Goal: Register for event/course

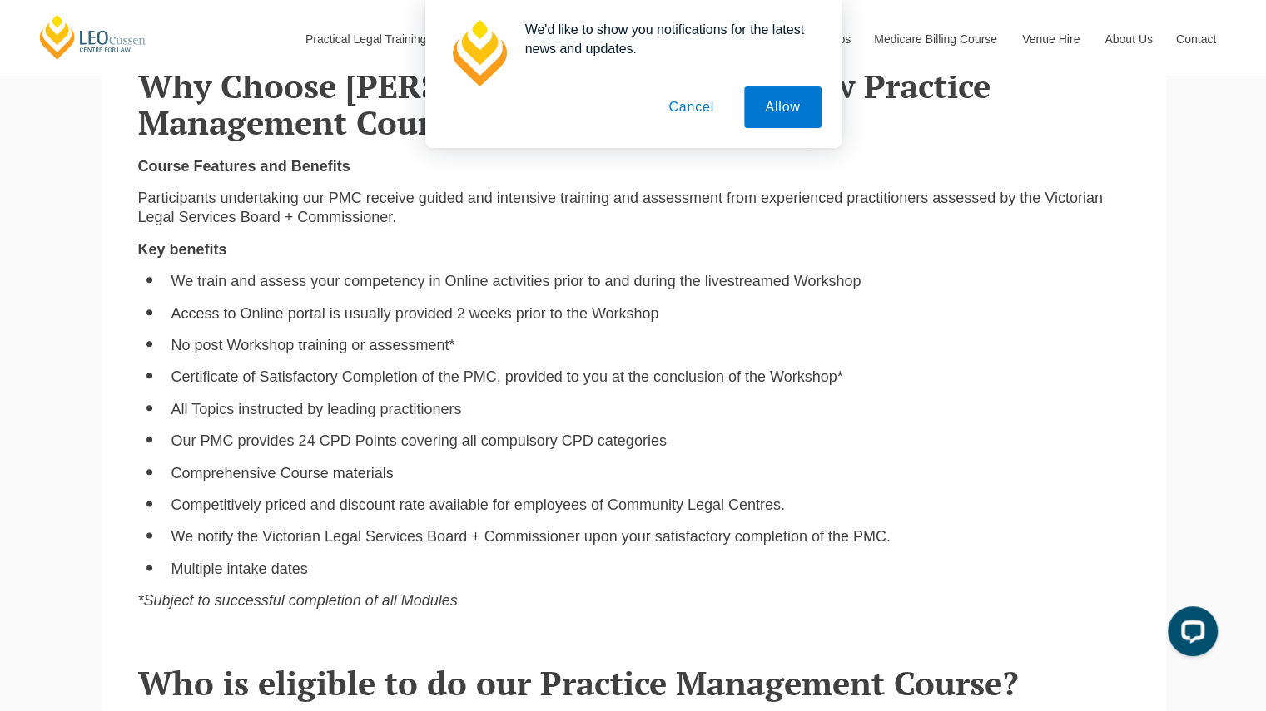
click at [693, 111] on button "Cancel" at bounding box center [690, 108] width 87 height 42
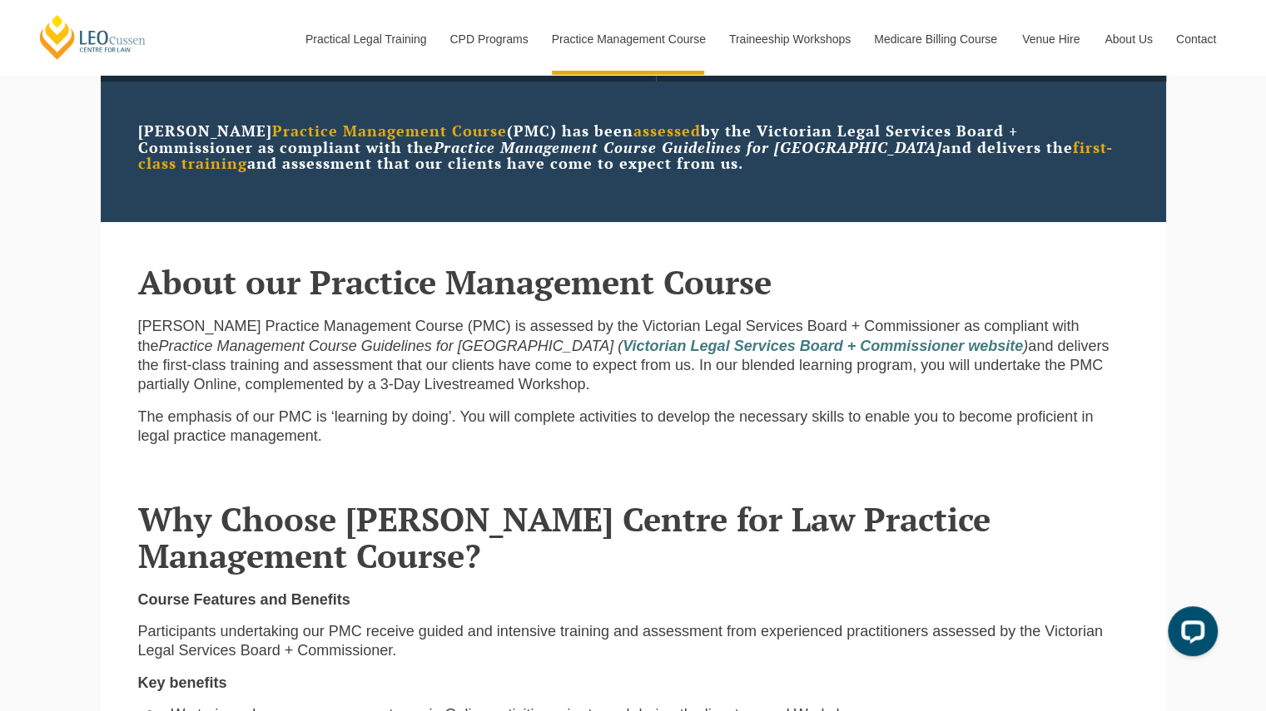
scroll to position [70, 0]
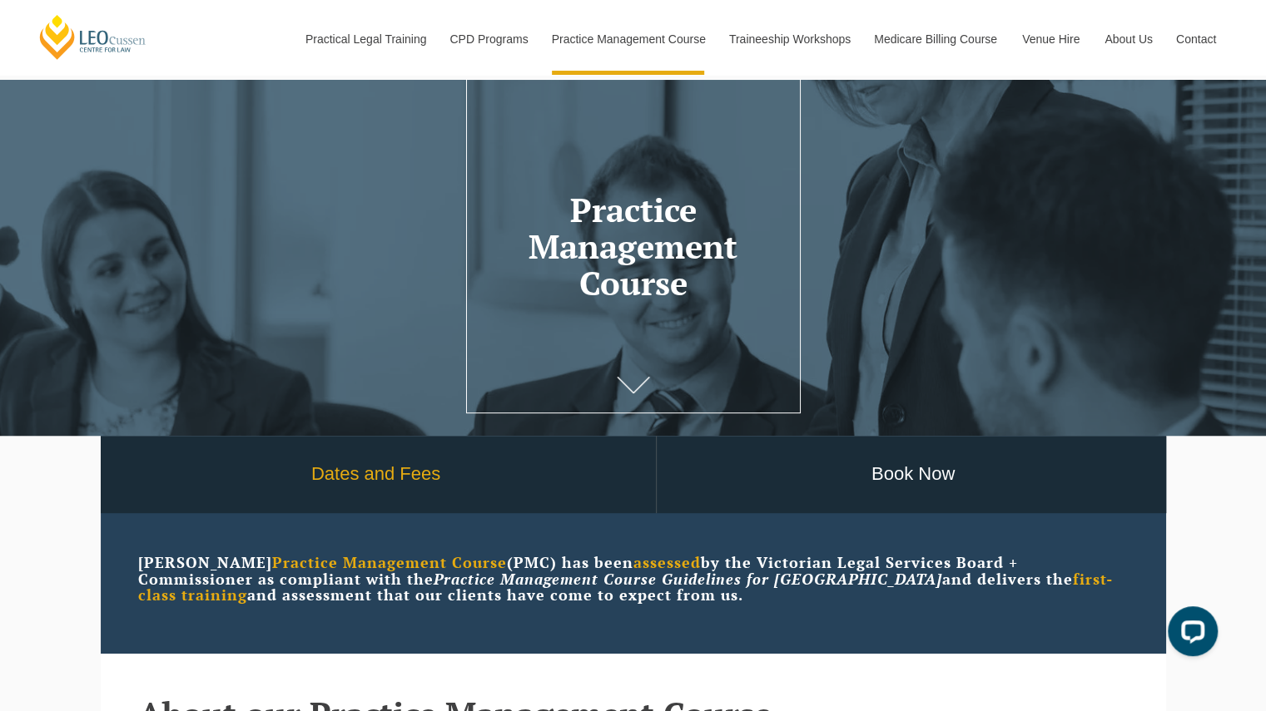
click at [382, 480] on link "Dates and Fees" at bounding box center [376, 474] width 559 height 77
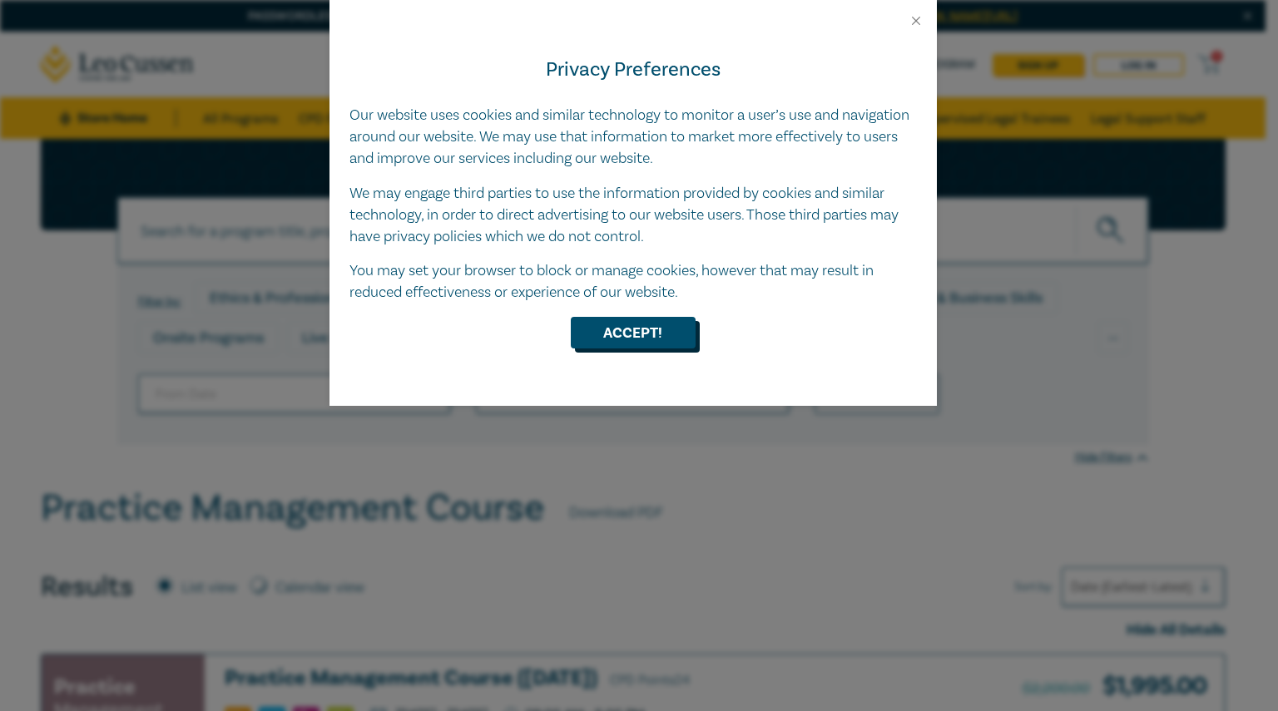
click at [651, 325] on button "Accept!" at bounding box center [633, 333] width 125 height 32
